Goal: Navigation & Orientation: Find specific page/section

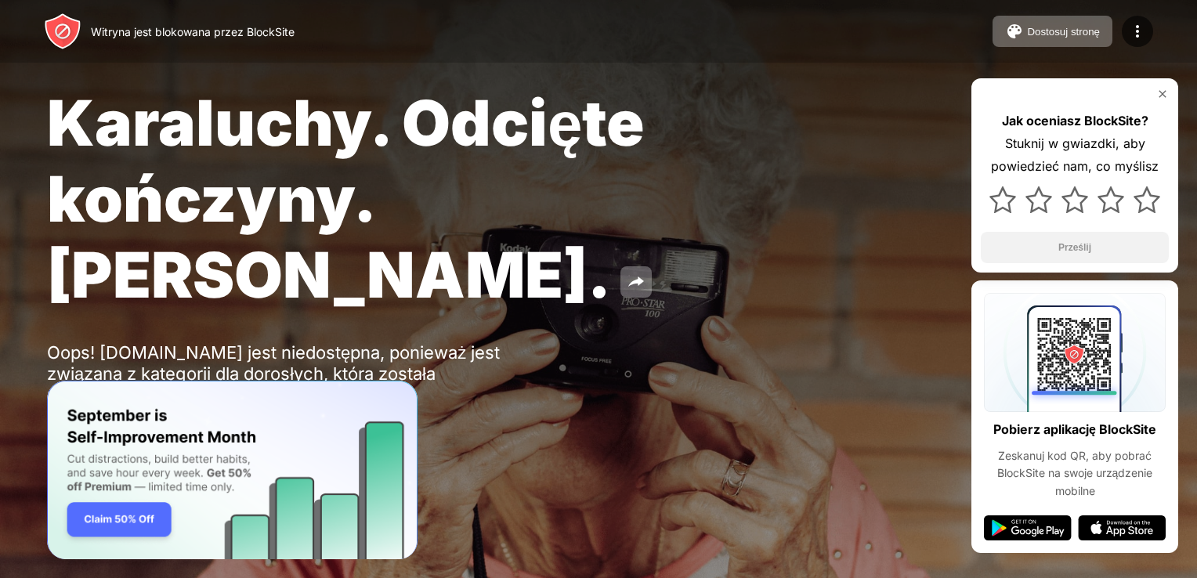
click at [1196, 290] on html "Witryna jest blokowana przez BlockSite Dostosuj stronę Edit Block List Redirect…" at bounding box center [598, 289] width 1197 height 578
